Goal: Information Seeking & Learning: Learn about a topic

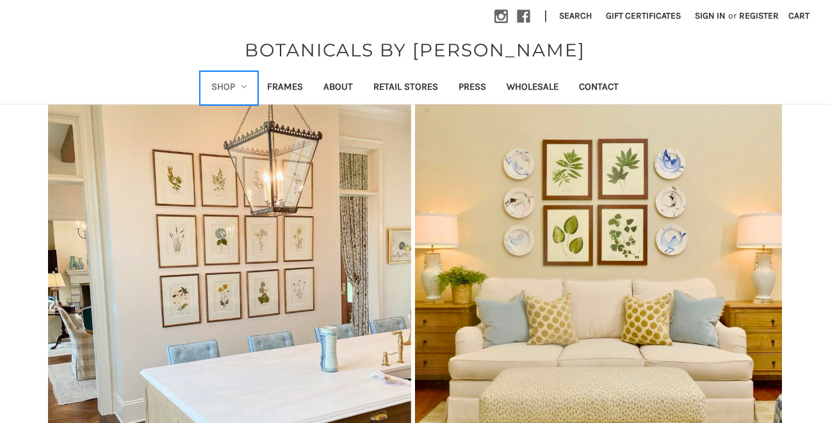
click at [238, 81] on link "Shop" at bounding box center [229, 87] width 56 height 31
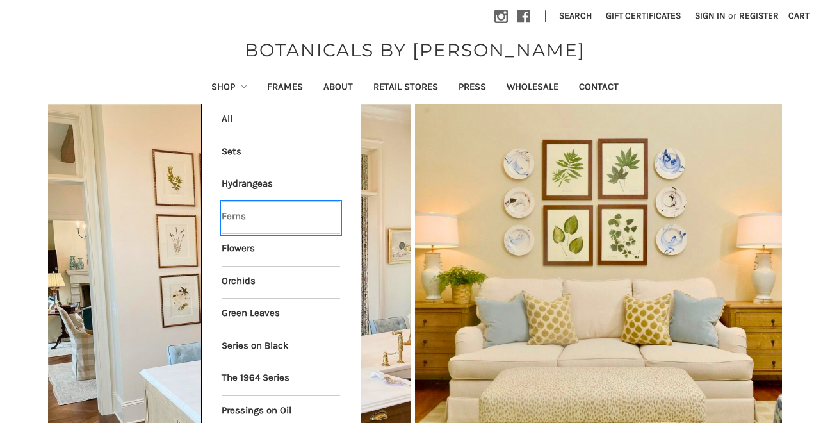
click at [239, 219] on link "Ferns" at bounding box center [281, 218] width 118 height 32
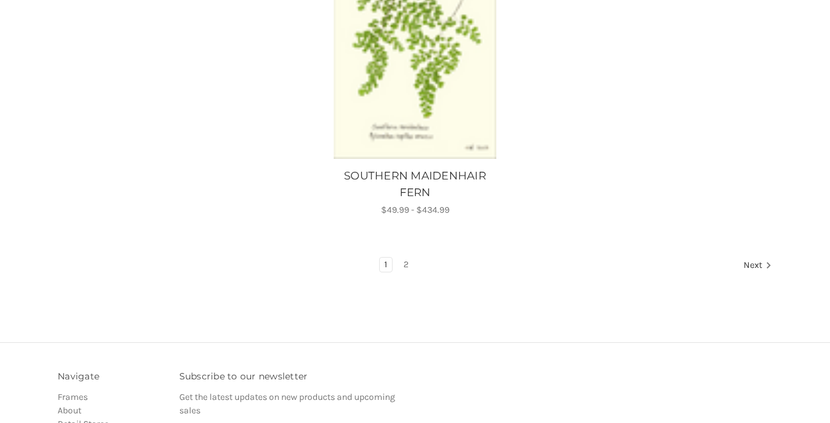
scroll to position [1559, 0]
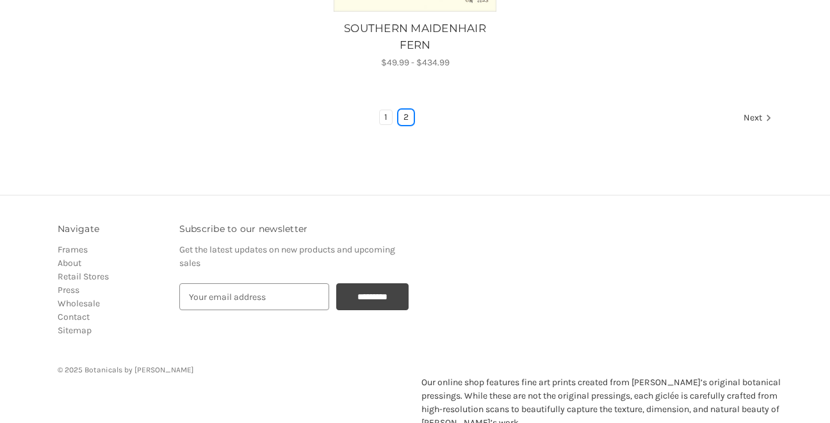
click at [405, 110] on link "2" at bounding box center [406, 117] width 14 height 14
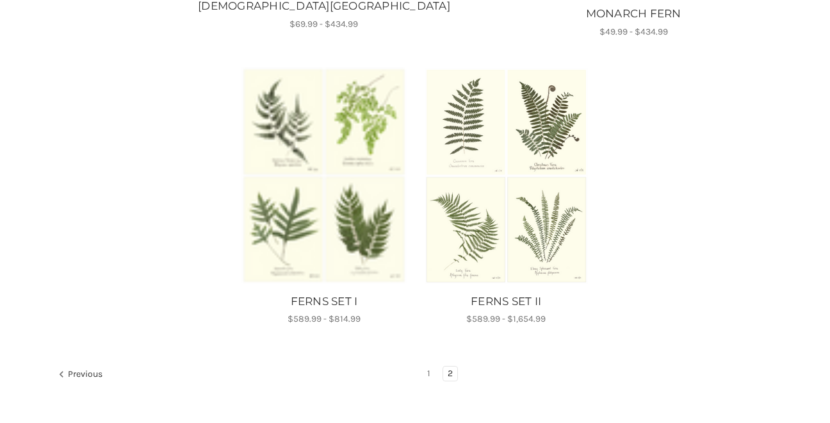
scroll to position [503, 0]
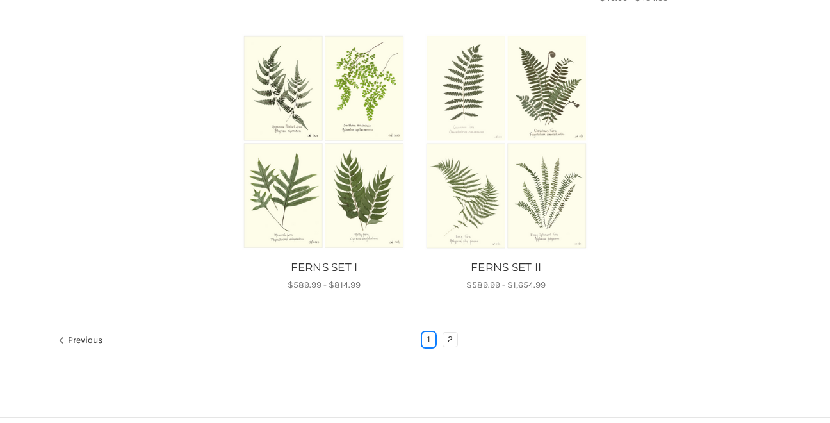
click at [433, 336] on link "1" at bounding box center [429, 339] width 12 height 14
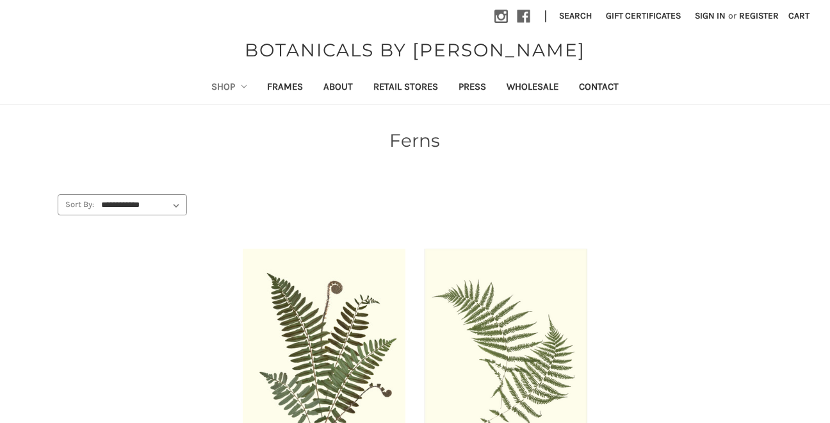
scroll to position [467, 0]
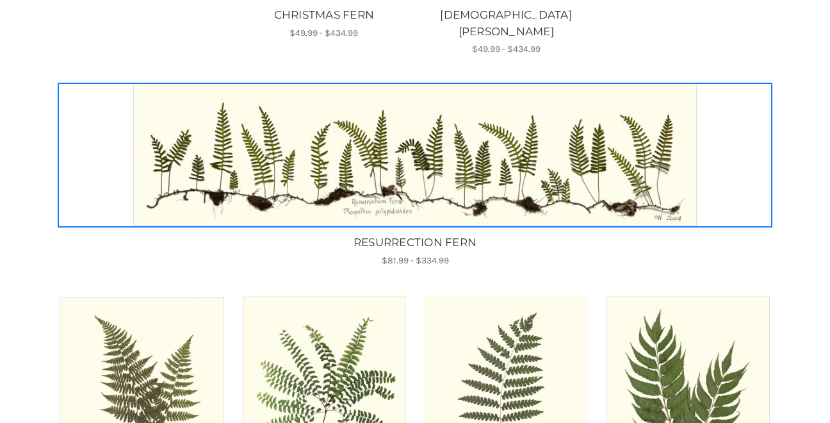
click at [487, 141] on img "RESURRECTION FERN, Price range from $81.99 to $334.99\a\a" at bounding box center [414, 155] width 563 height 141
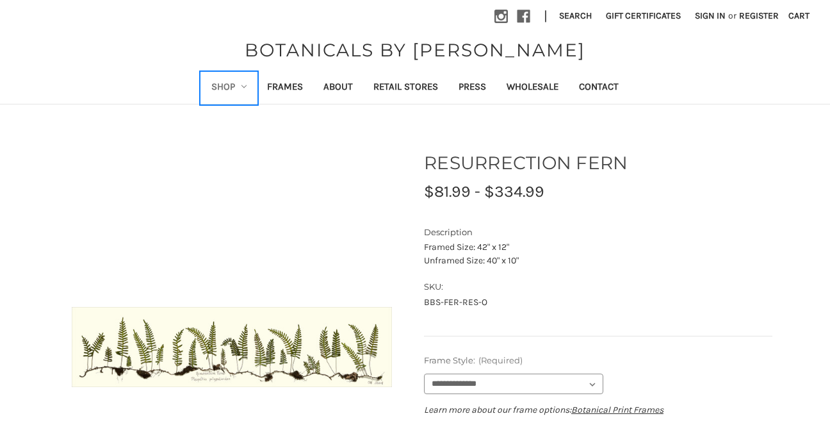
click at [219, 86] on link "Shop" at bounding box center [229, 87] width 56 height 31
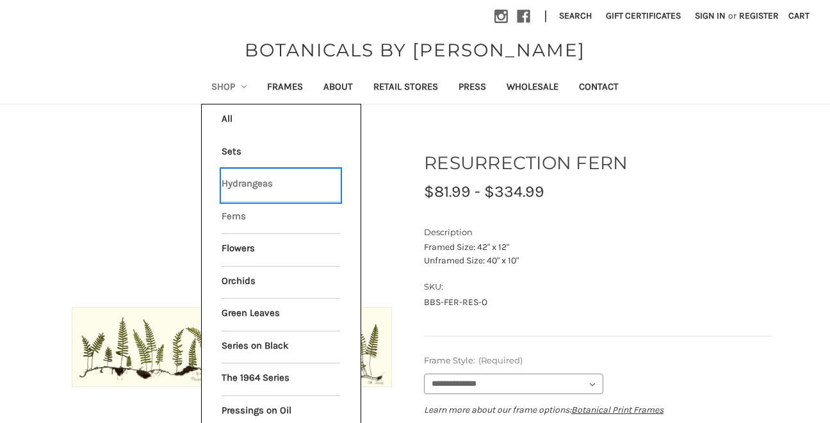
click at [229, 183] on link "Hydrangeas" at bounding box center [281, 185] width 118 height 32
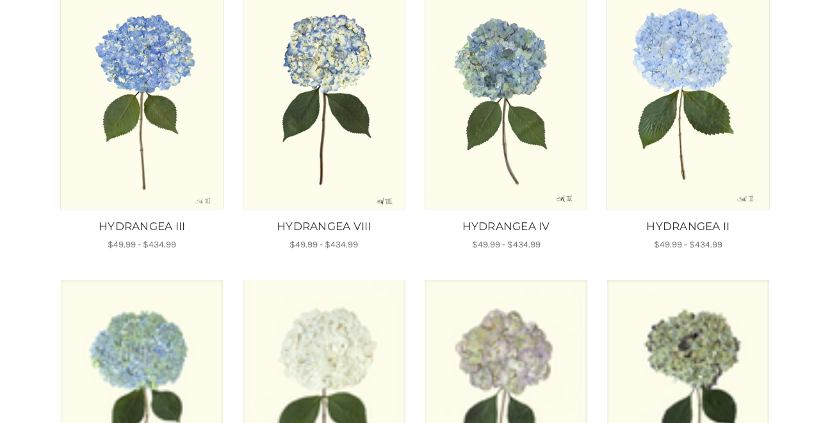
scroll to position [956, 0]
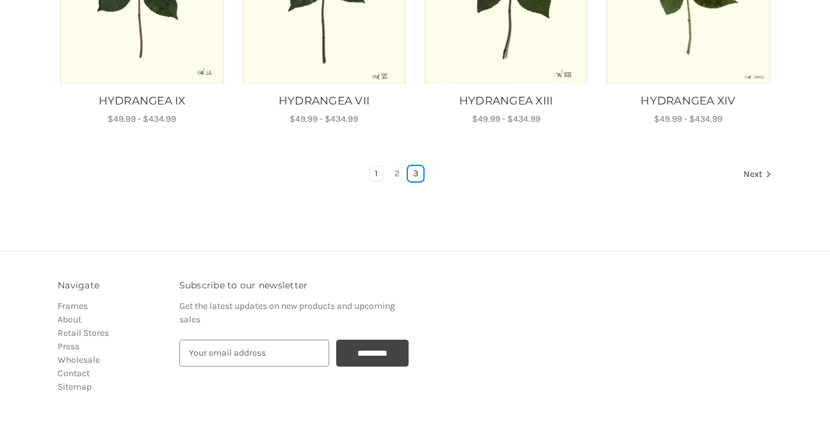
click at [416, 172] on link "3" at bounding box center [415, 173] width 14 height 14
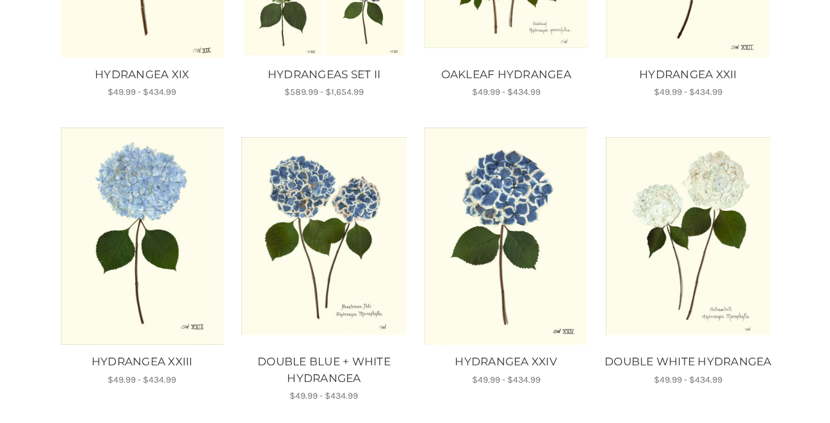
scroll to position [725, 0]
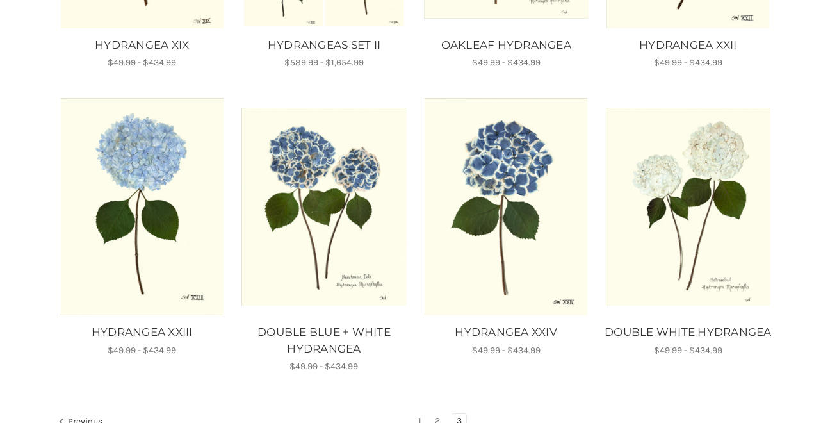
click at [649, 209] on img "DOUBLE WHITE HYDRANGEA, Price range from $49.99 to $434.99\a\a" at bounding box center [688, 207] width 165 height 198
